Goal: Information Seeking & Learning: Find specific fact

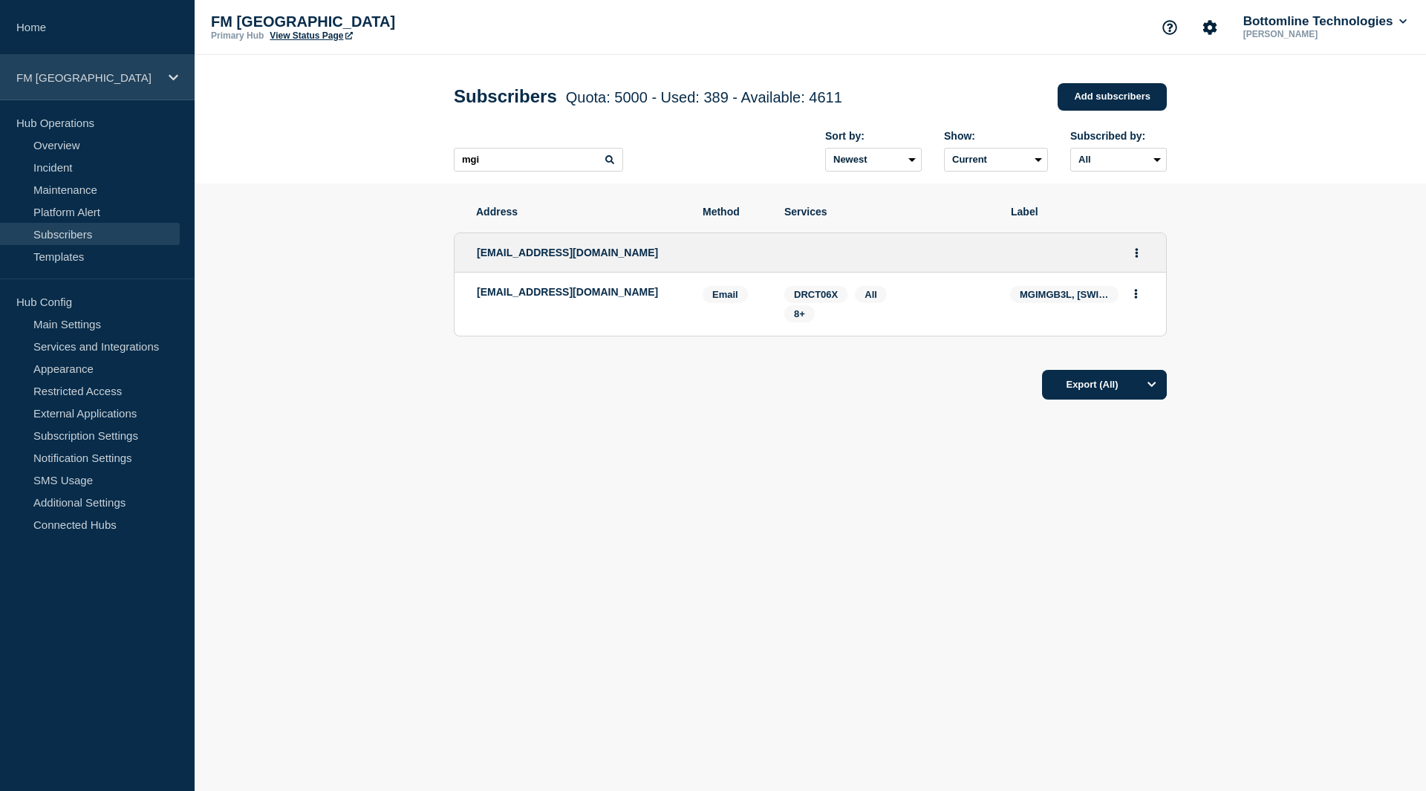
click at [88, 74] on p "FM [GEOGRAPHIC_DATA]" at bounding box center [87, 77] width 143 height 13
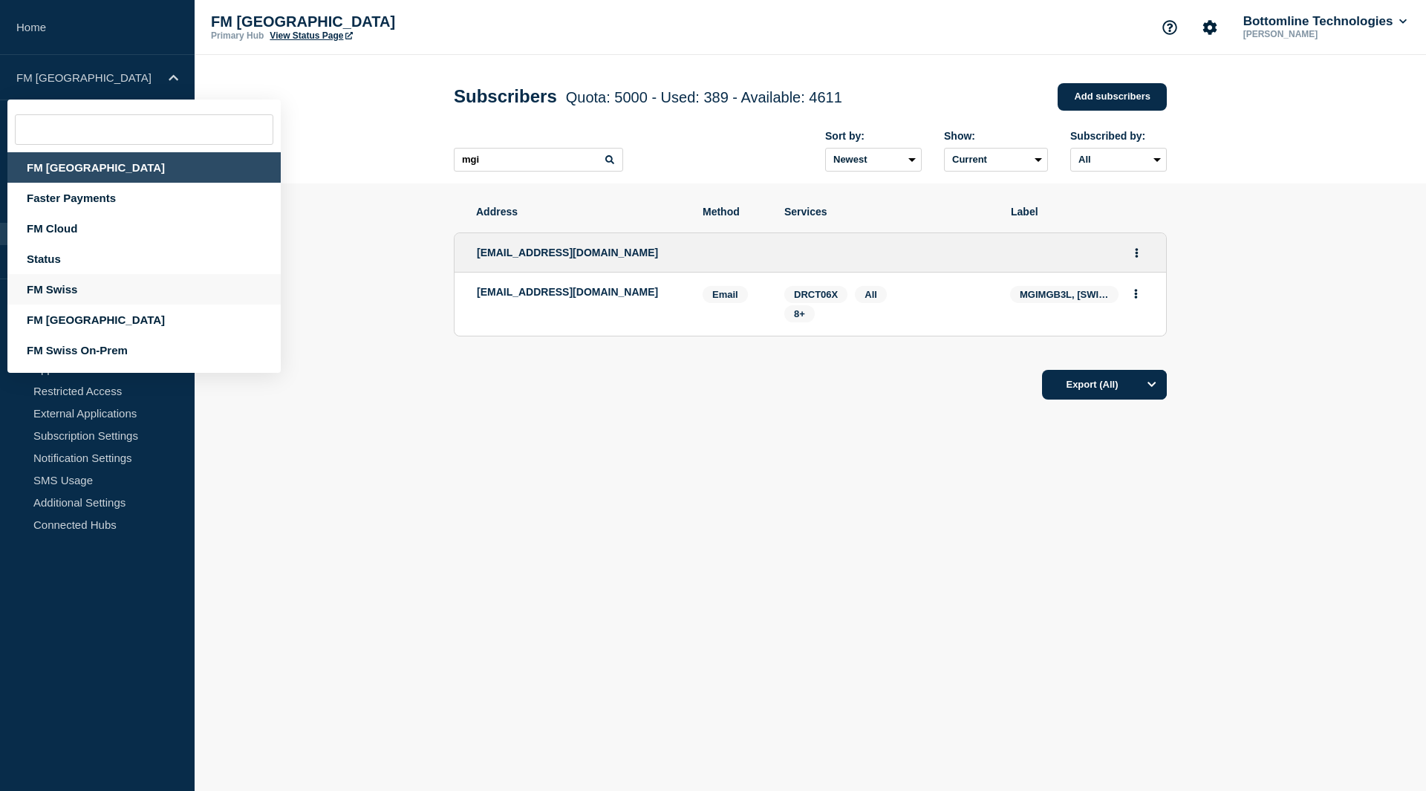
click at [59, 285] on div "FM Swiss" at bounding box center [143, 289] width 273 height 30
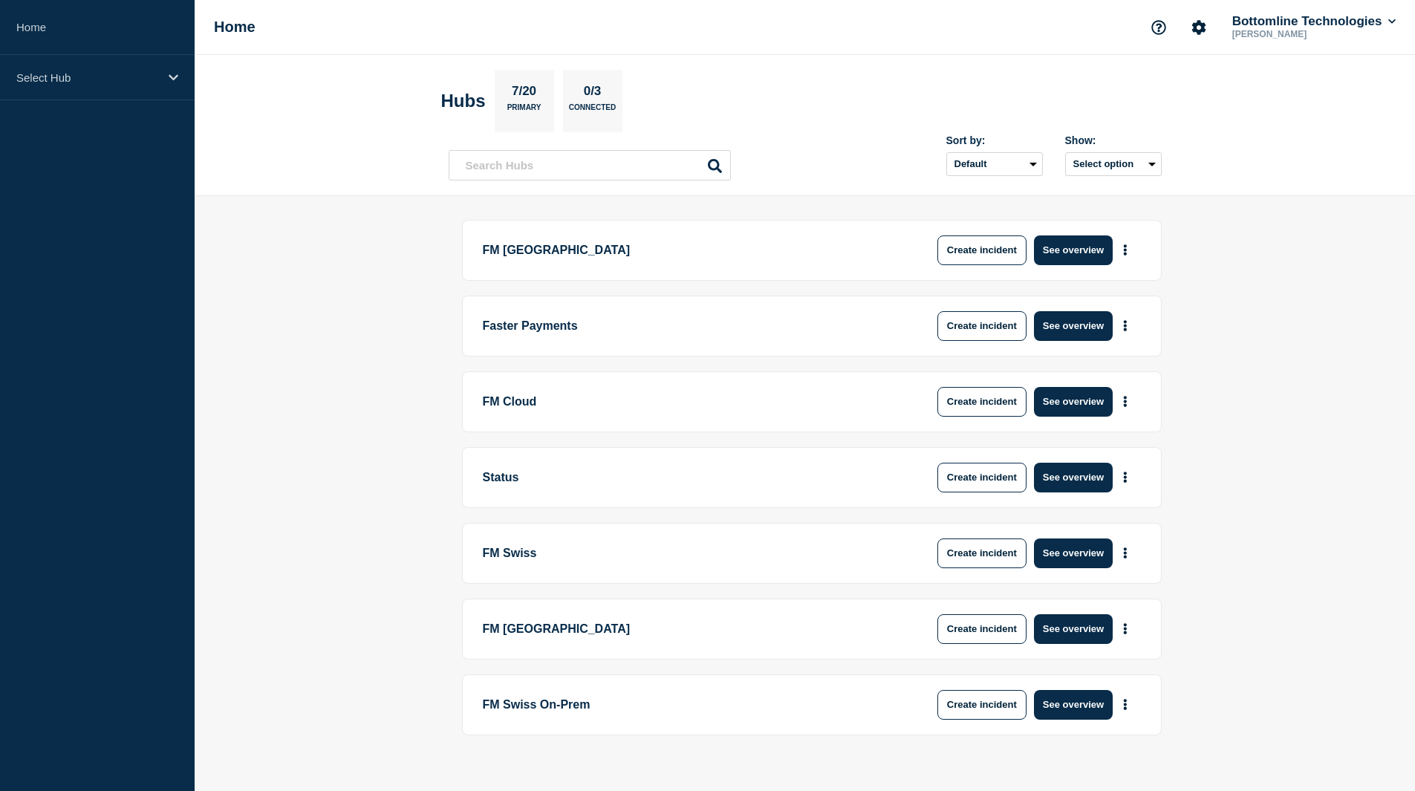
click at [150, 92] on div "Select Hub" at bounding box center [97, 77] width 195 height 45
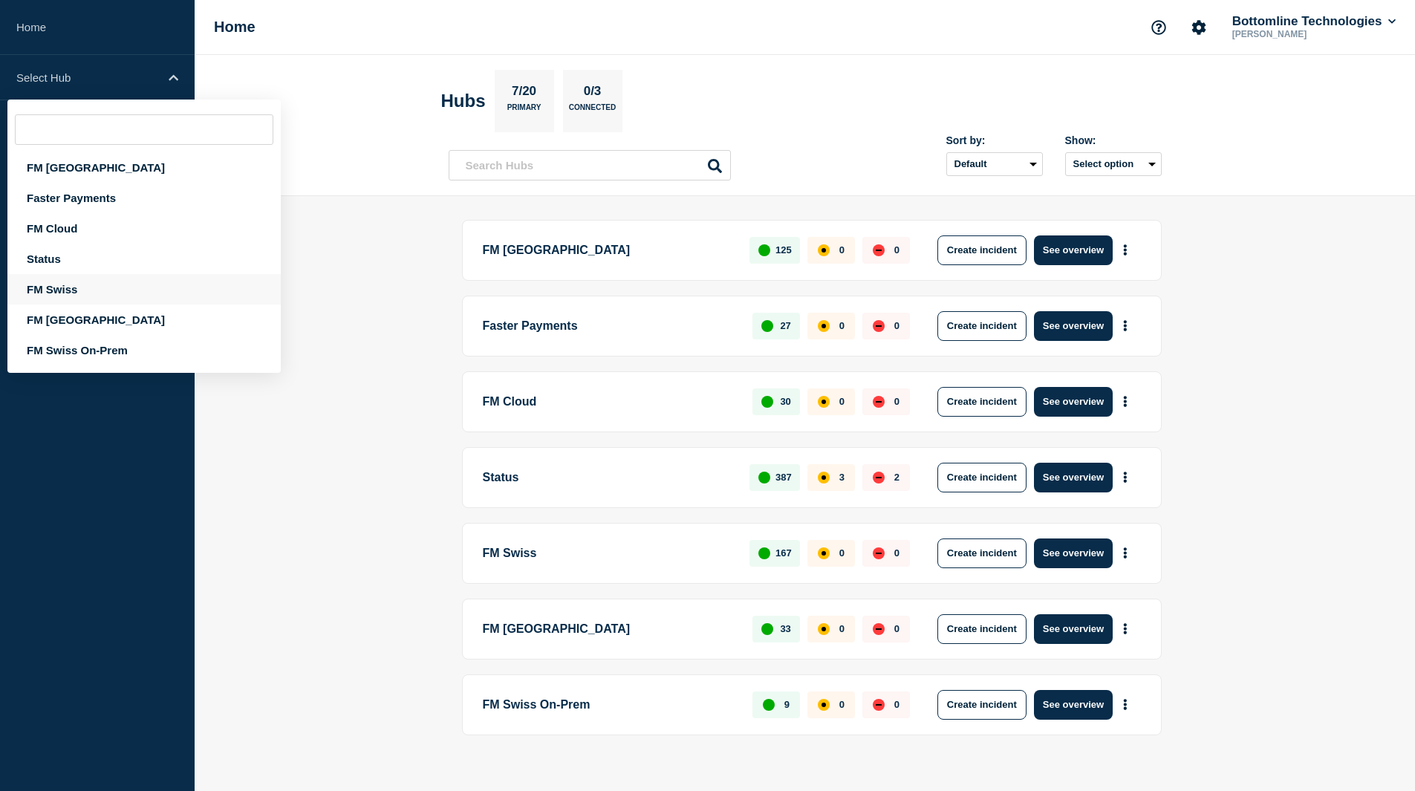
click at [97, 293] on div "FM Swiss" at bounding box center [143, 289] width 273 height 30
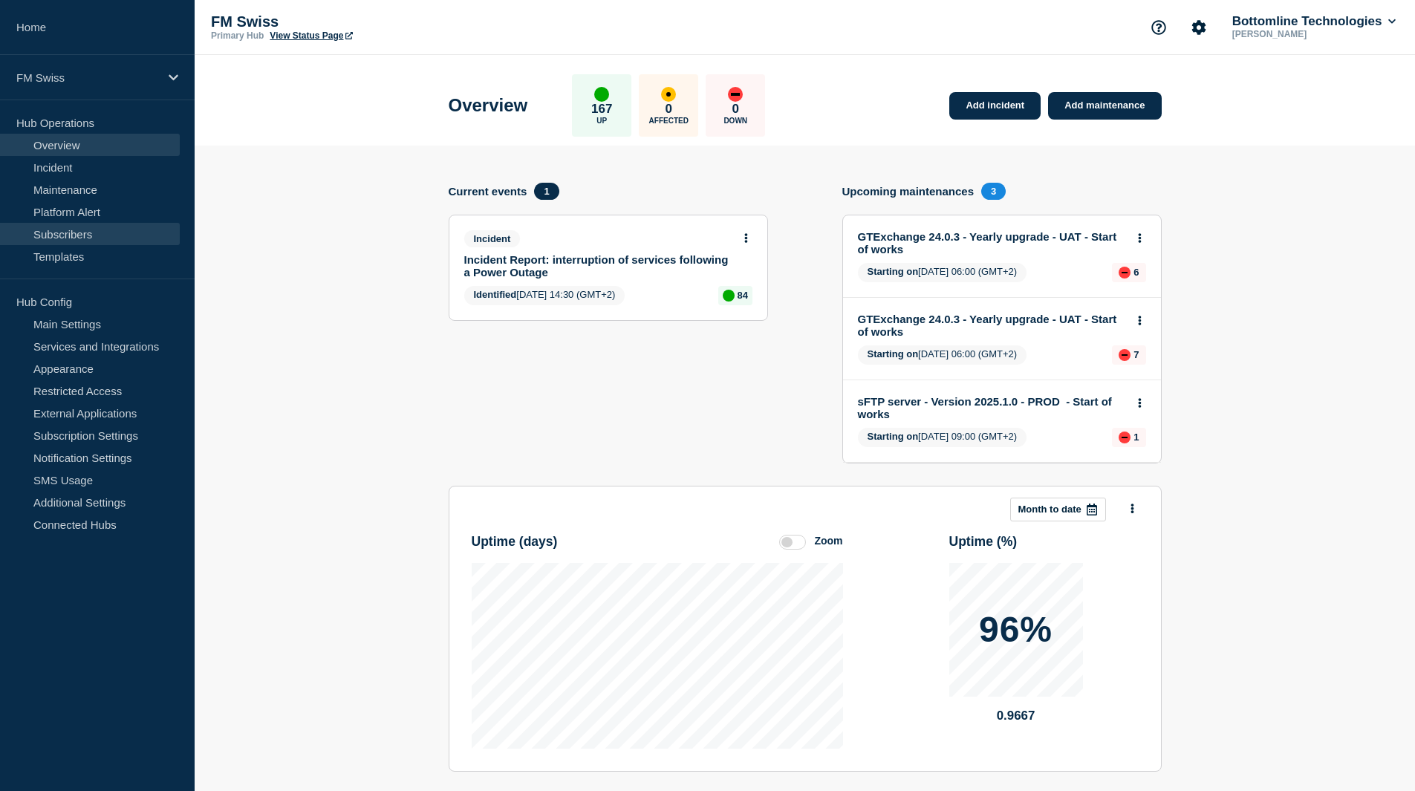
click at [102, 231] on link "Subscribers" at bounding box center [90, 234] width 180 height 22
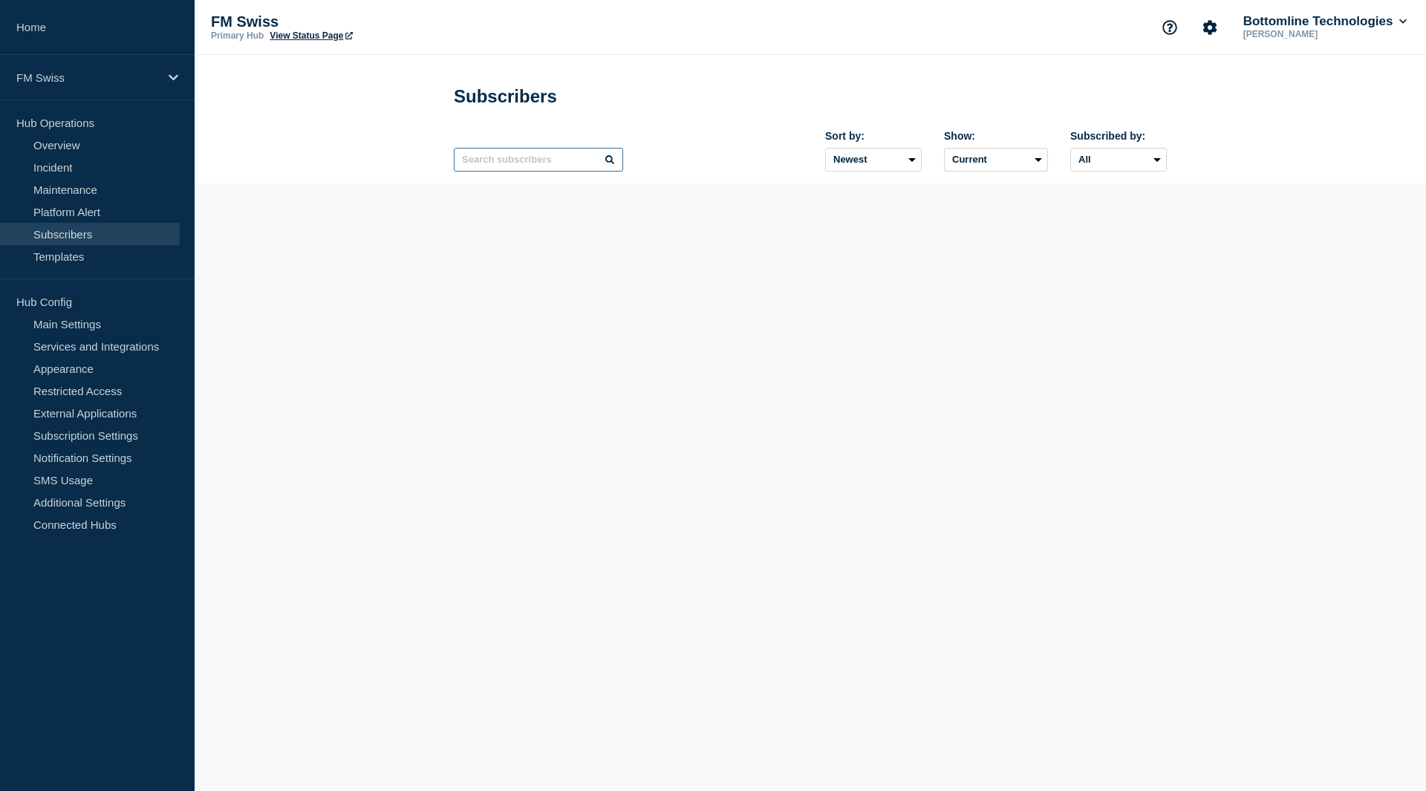
click at [509, 172] on input "text" at bounding box center [538, 160] width 169 height 24
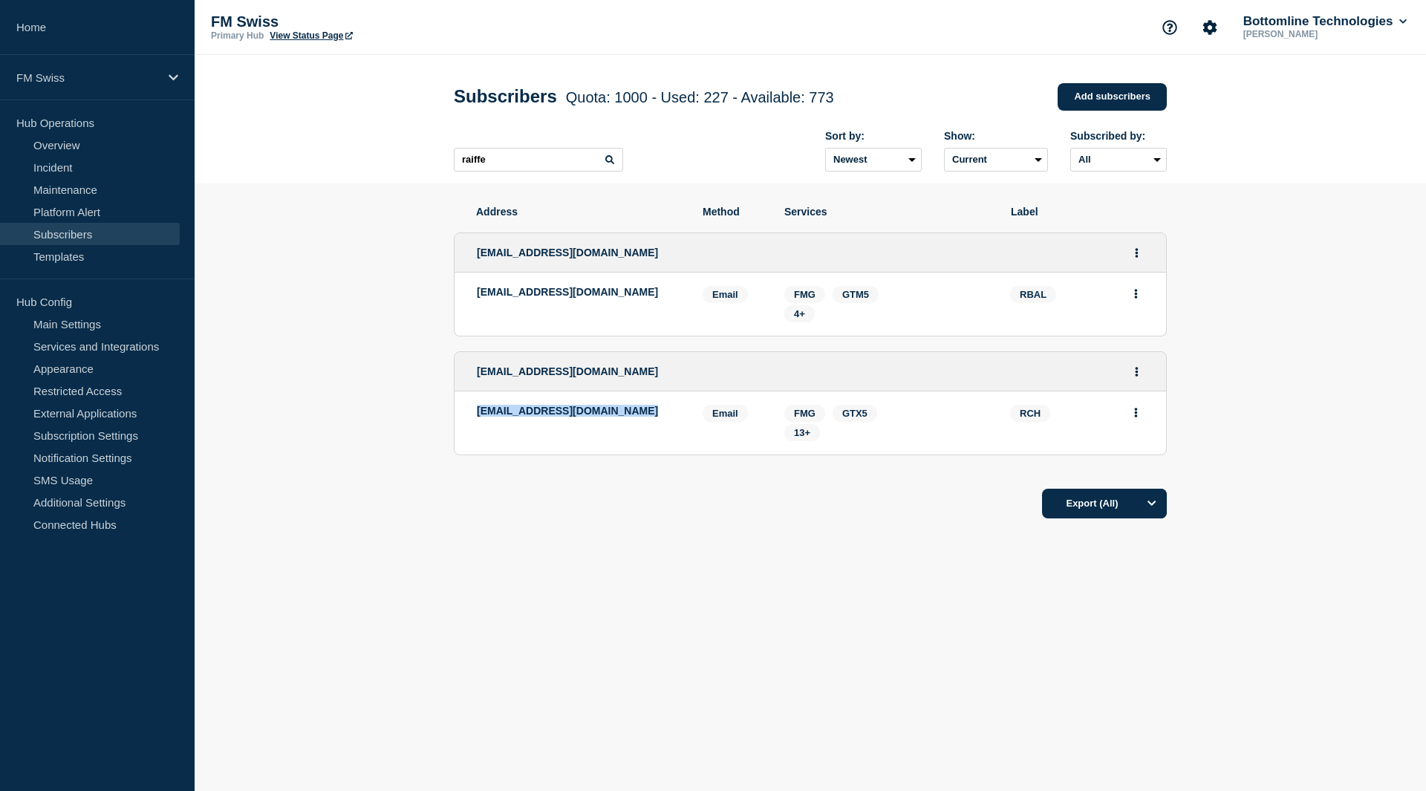
drag, startPoint x: 638, startPoint y: 411, endPoint x: 473, endPoint y: 413, distance: 164.9
click at [473, 413] on li "rch_bottomline@raiffeisen.ch Email Email: rch_bottomline@raiffeisen.ch RCH Serv…" at bounding box center [809, 422] width 711 height 63
copy p "rch_bottomline@raiffeisen.ch"
drag, startPoint x: 535, startPoint y: 166, endPoint x: 339, endPoint y: 157, distance: 196.2
click at [339, 157] on header "Subscribers Quota: 1000 - Used: 227 - Available: 773 Quota Used Available 1000 …" at bounding box center [810, 119] width 1231 height 128
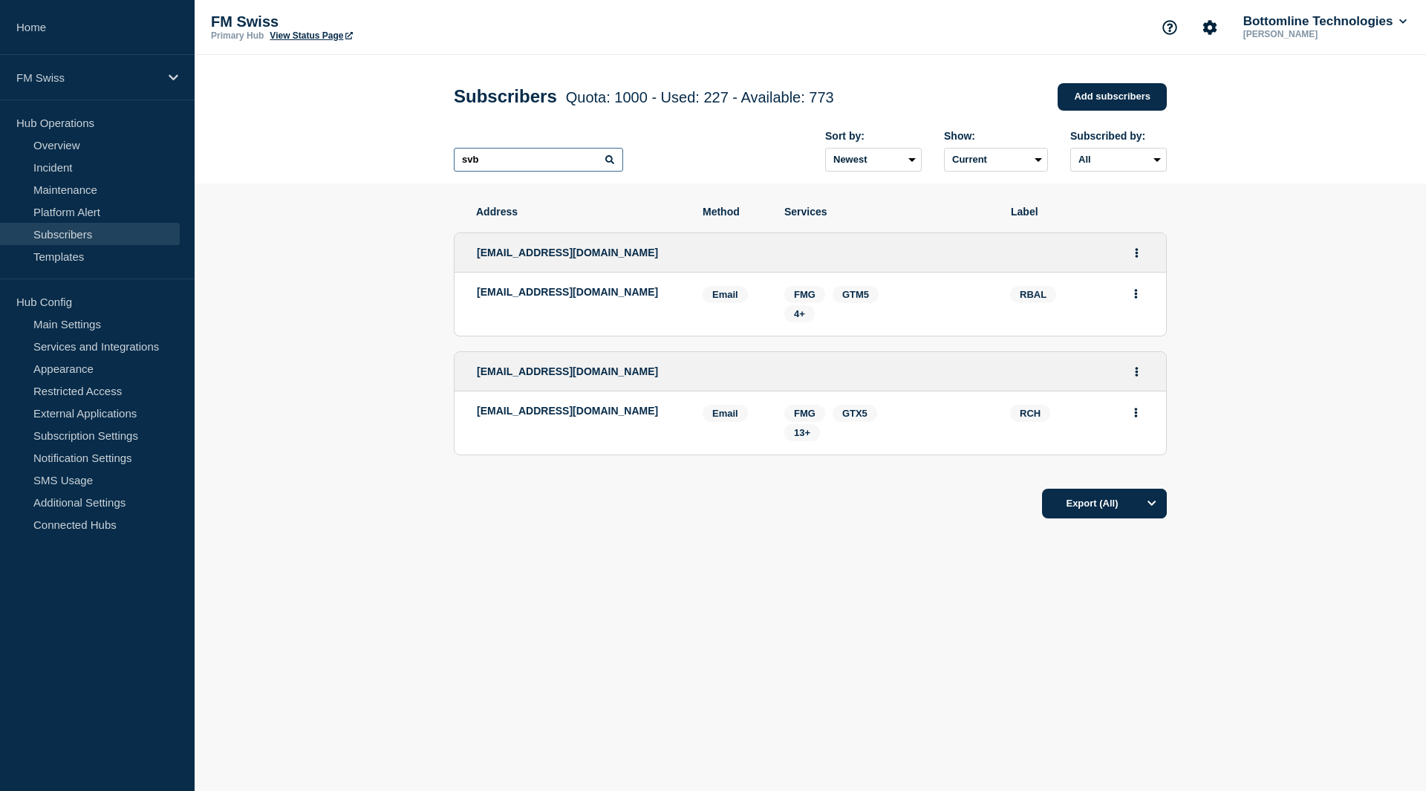
type input "svb"
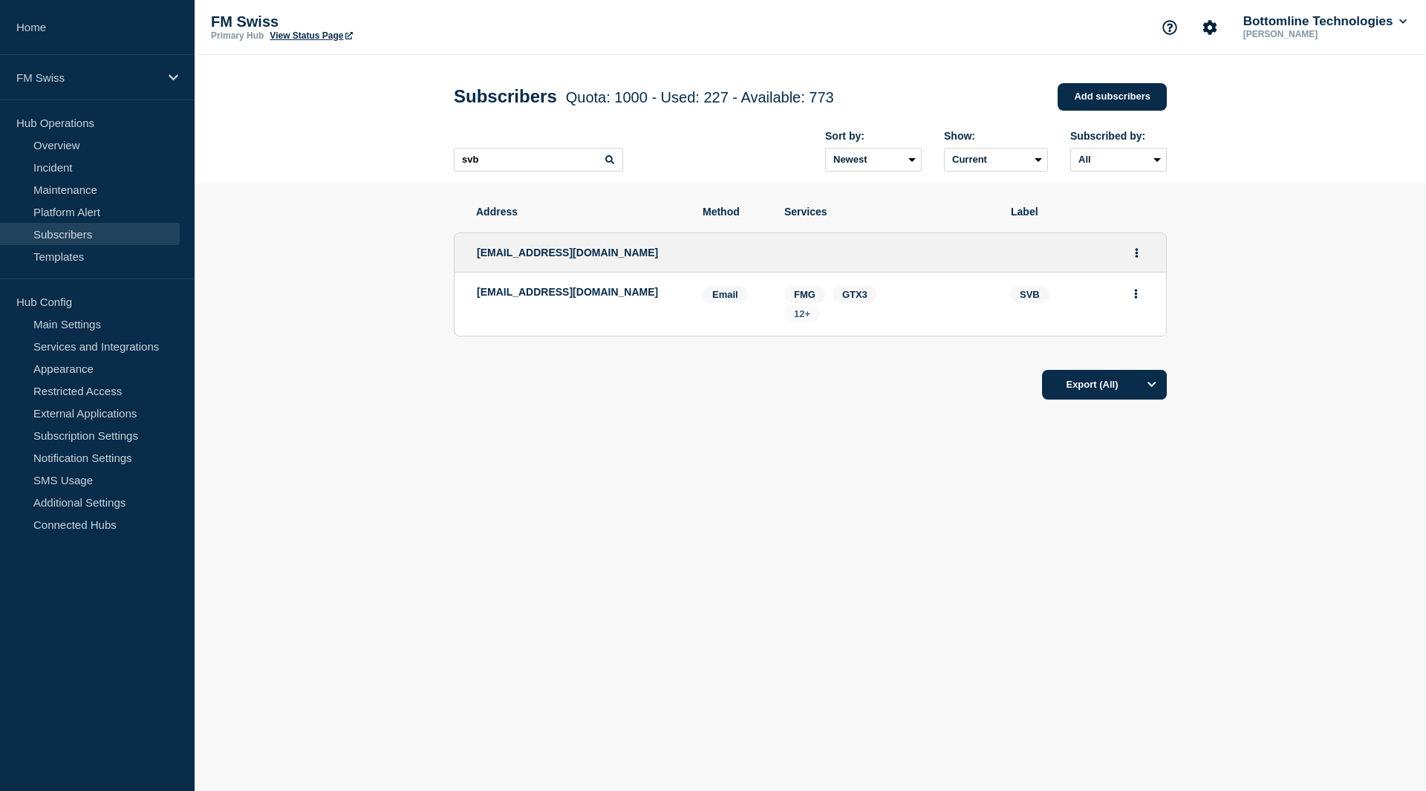
click at [807, 319] on span "12+" at bounding box center [802, 313] width 16 height 11
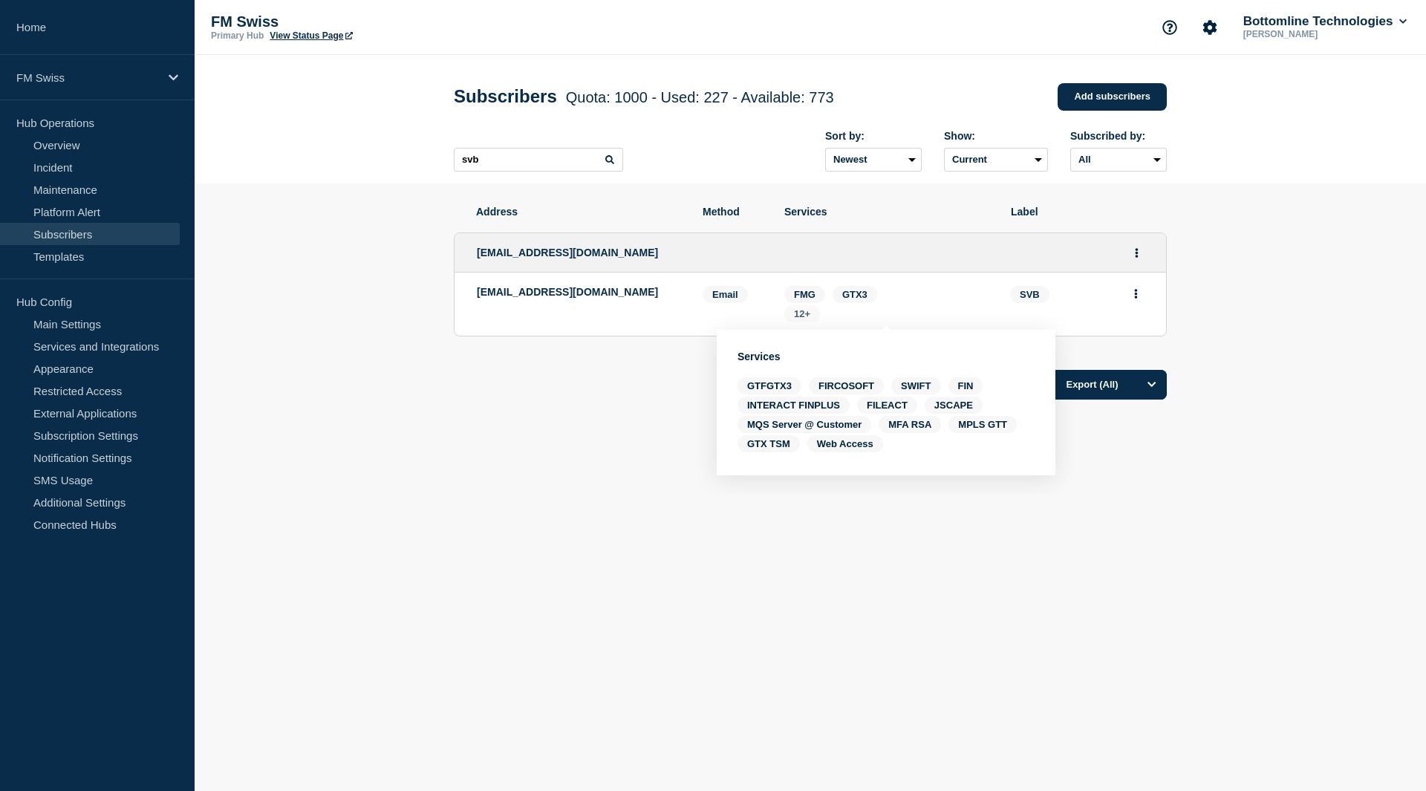
click at [805, 319] on span "12+" at bounding box center [802, 313] width 16 height 11
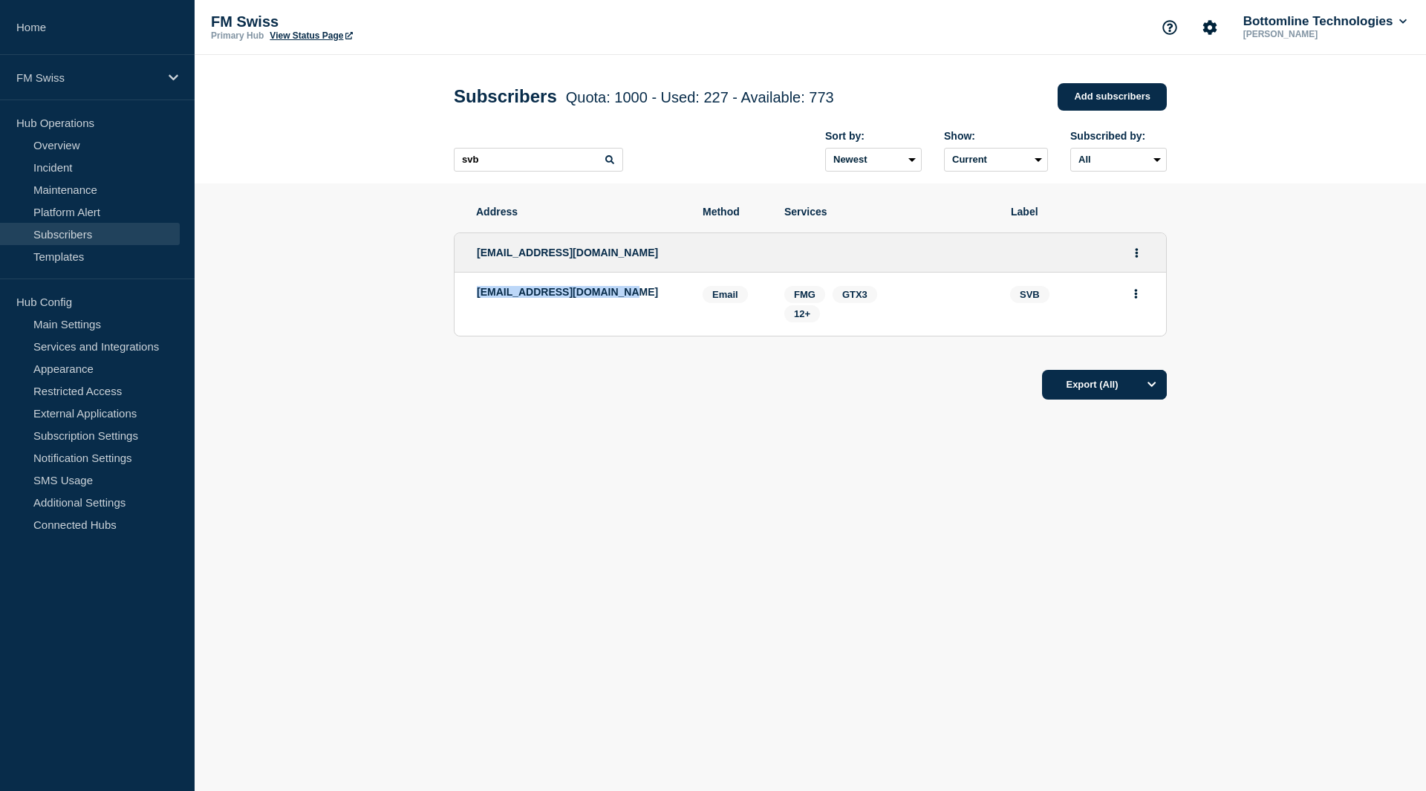
drag, startPoint x: 622, startPoint y: 296, endPoint x: 416, endPoint y: 293, distance: 205.7
click at [416, 293] on section "Address Method Services Label sdlitwiressupport@svb.com sdlitwiressupport@svb.c…" at bounding box center [810, 347] width 1231 height 329
copy p "sdlitwiressupport@svb.com"
